Goal: Go to known website: Go to known website

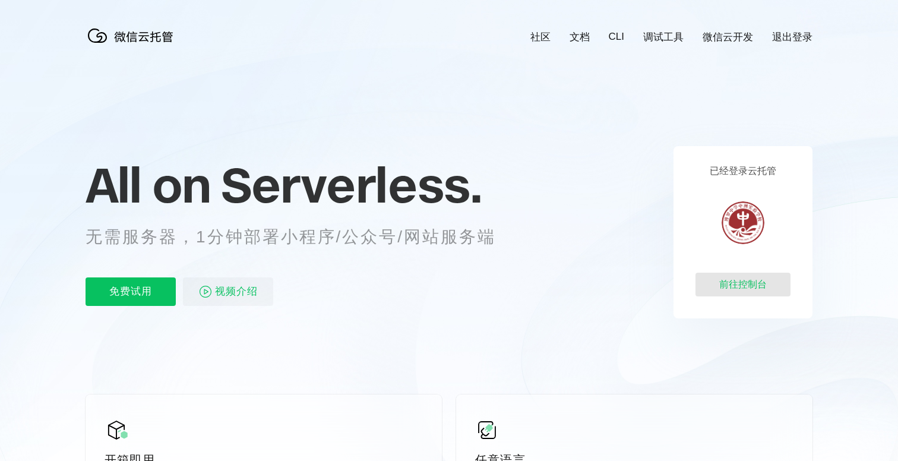
scroll to position [0, 2103]
click at [741, 281] on div "前往控制台" at bounding box center [743, 285] width 95 height 24
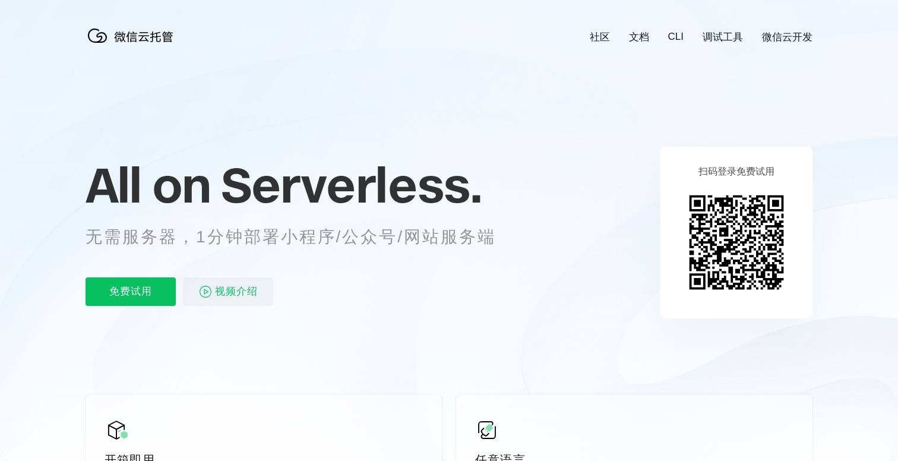
scroll to position [0, 2112]
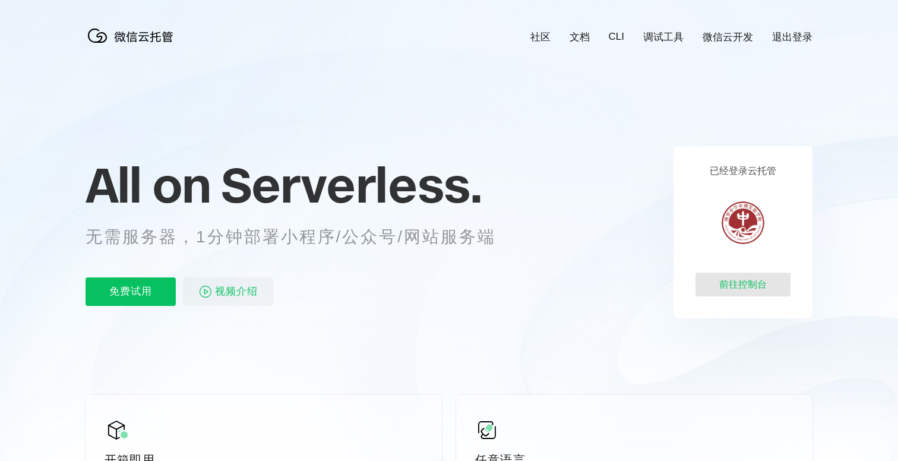
scroll to position [0, 2112]
click at [753, 287] on div "前往控制台" at bounding box center [743, 285] width 95 height 24
